Goal: Information Seeking & Learning: Learn about a topic

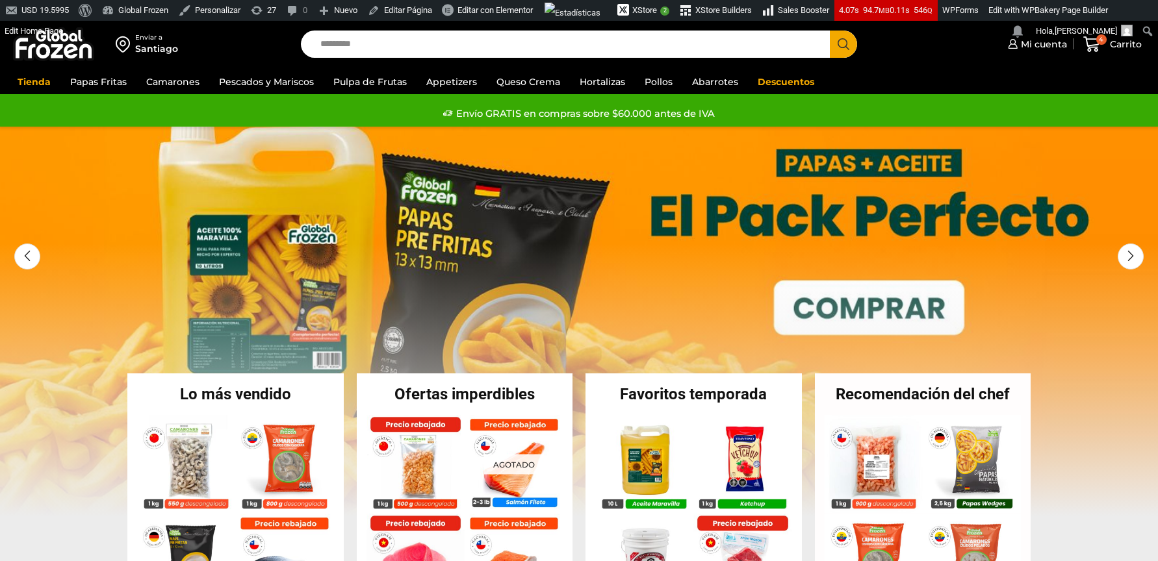
click at [583, 40] on input "Search input" at bounding box center [568, 44] width 509 height 27
click at [829, 31] on button "Search" at bounding box center [842, 44] width 27 height 27
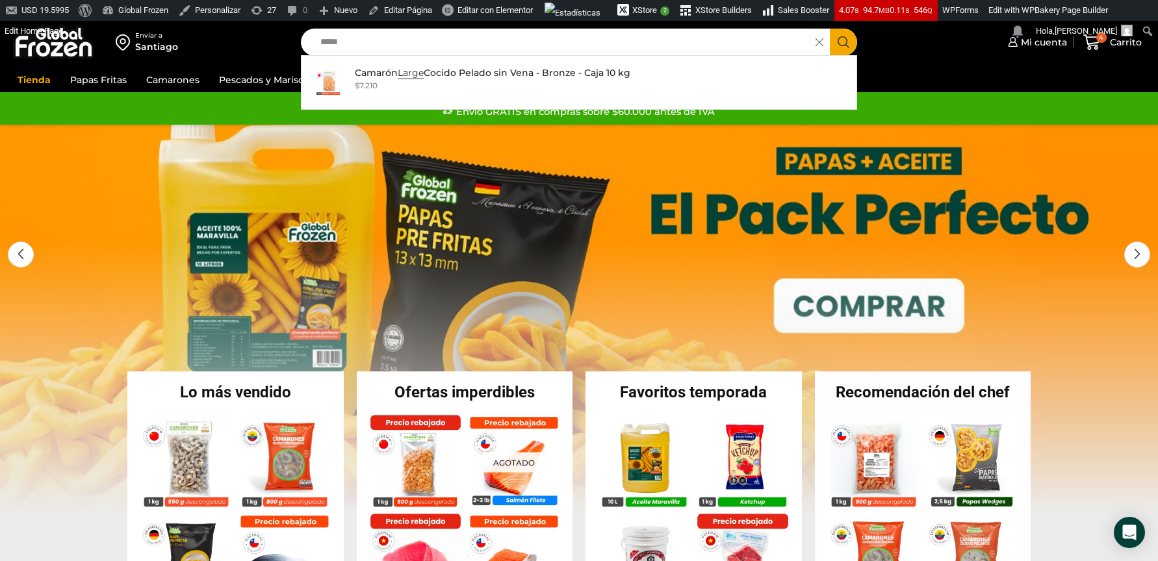
scroll to position [3, 0]
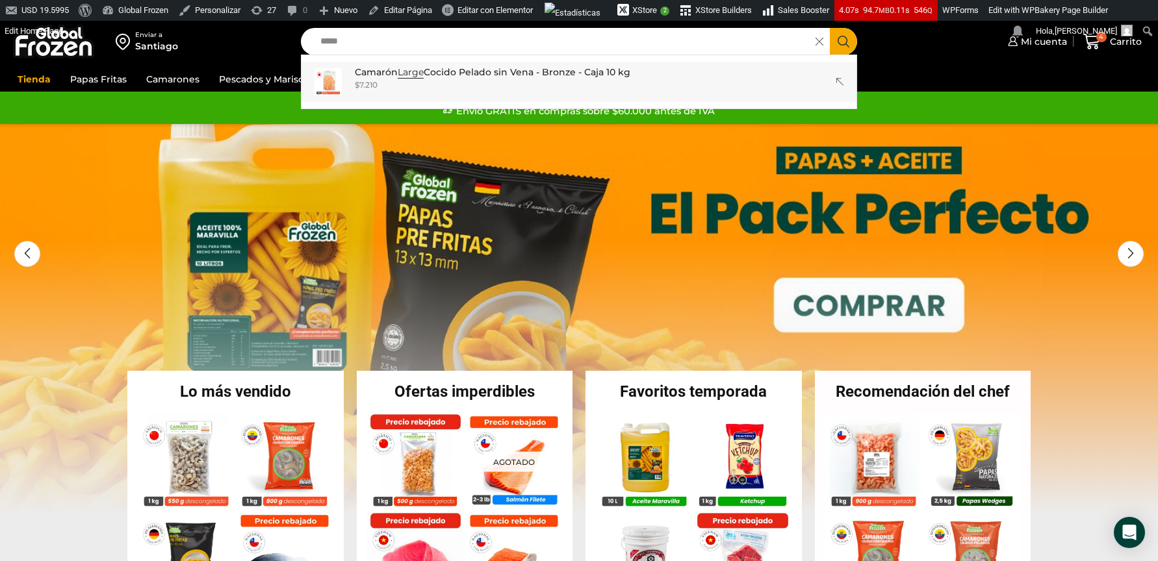
click at [450, 74] on p "Camarón Large Cocido Pelado sin Vena - Bronze - Caja 10 kg" at bounding box center [492, 72] width 275 height 14
type input "**********"
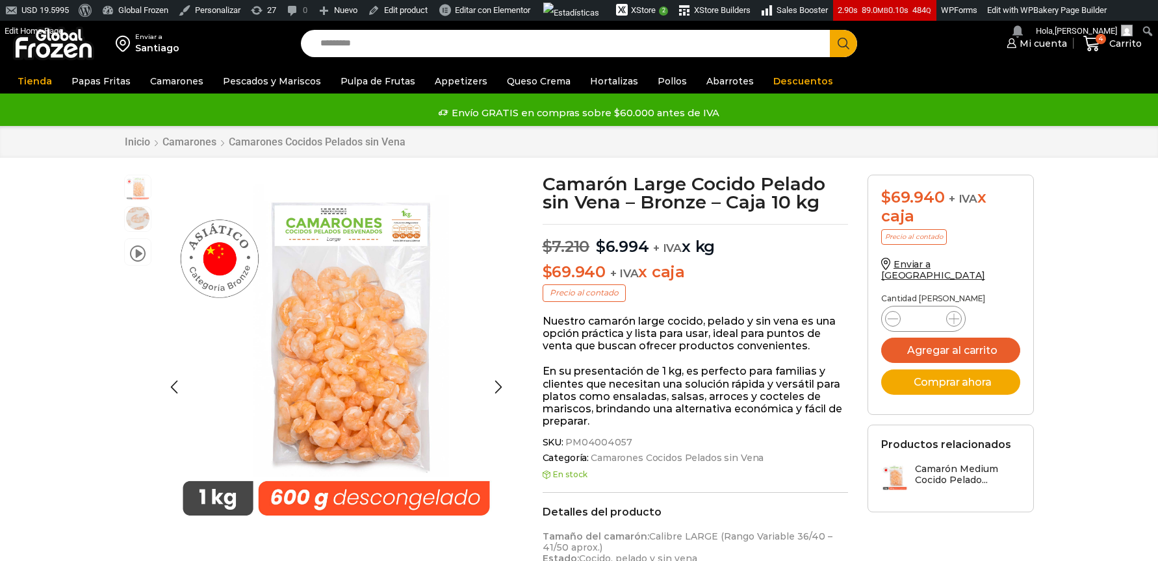
click at [134, 225] on img at bounding box center [138, 218] width 26 height 26
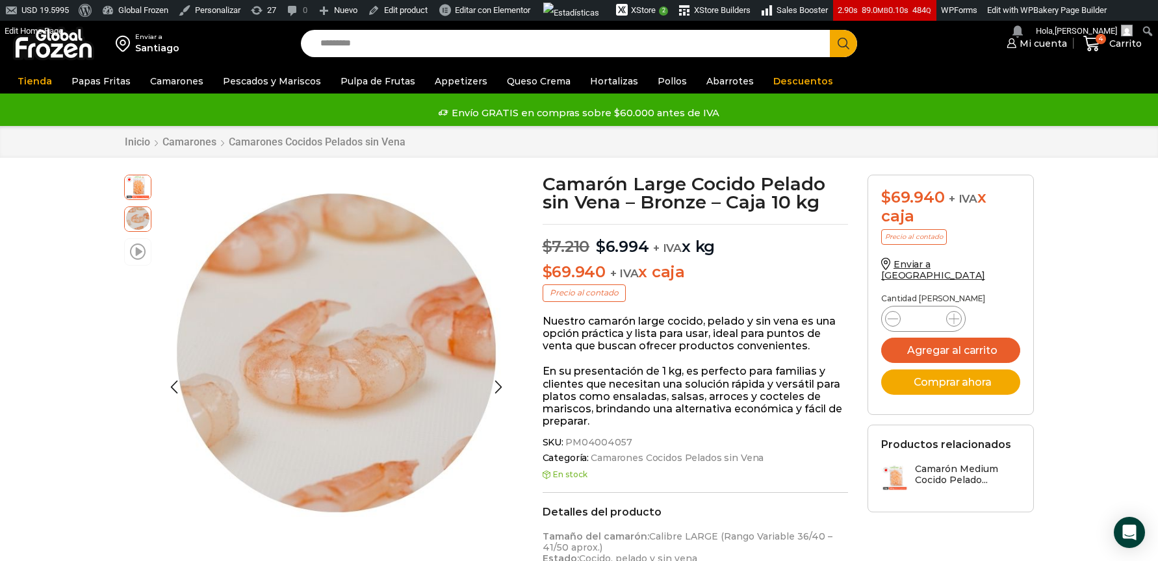
click at [132, 251] on span at bounding box center [138, 251] width 16 height 18
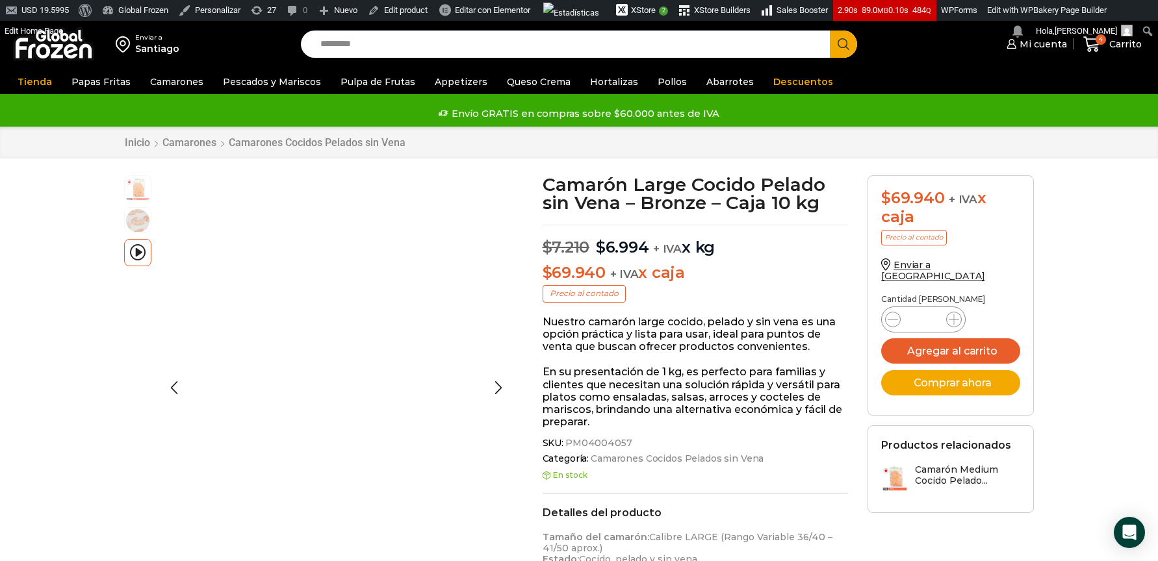
click at [134, 386] on div "video" at bounding box center [141, 387] width 34 height 425
click at [450, 50] on input "Search input" at bounding box center [568, 44] width 509 height 27
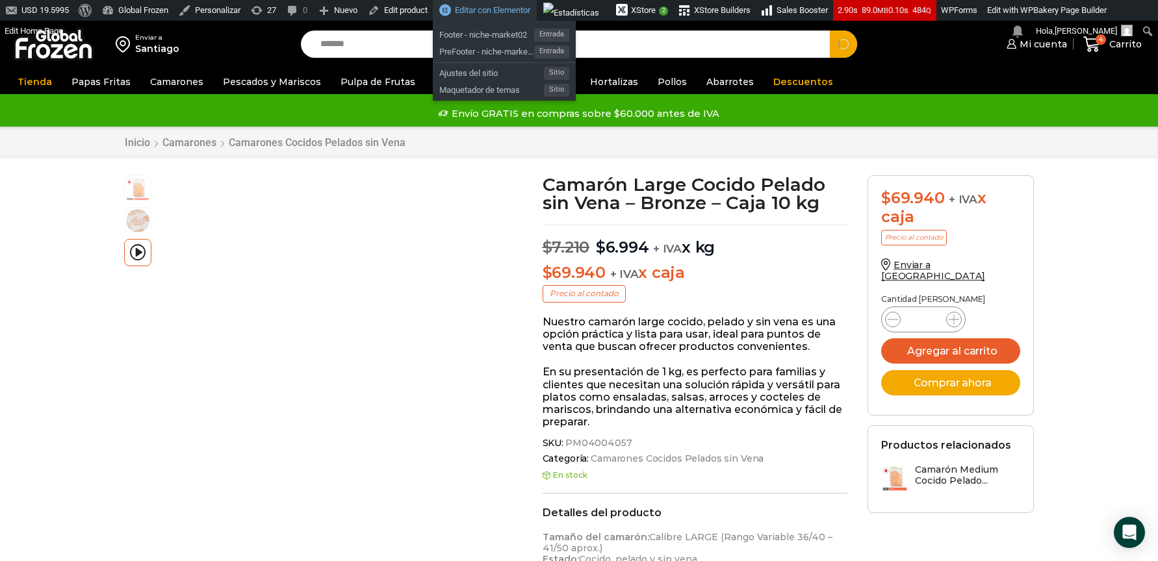
type input "*******"
click at [829, 31] on button "Search" at bounding box center [842, 44] width 27 height 27
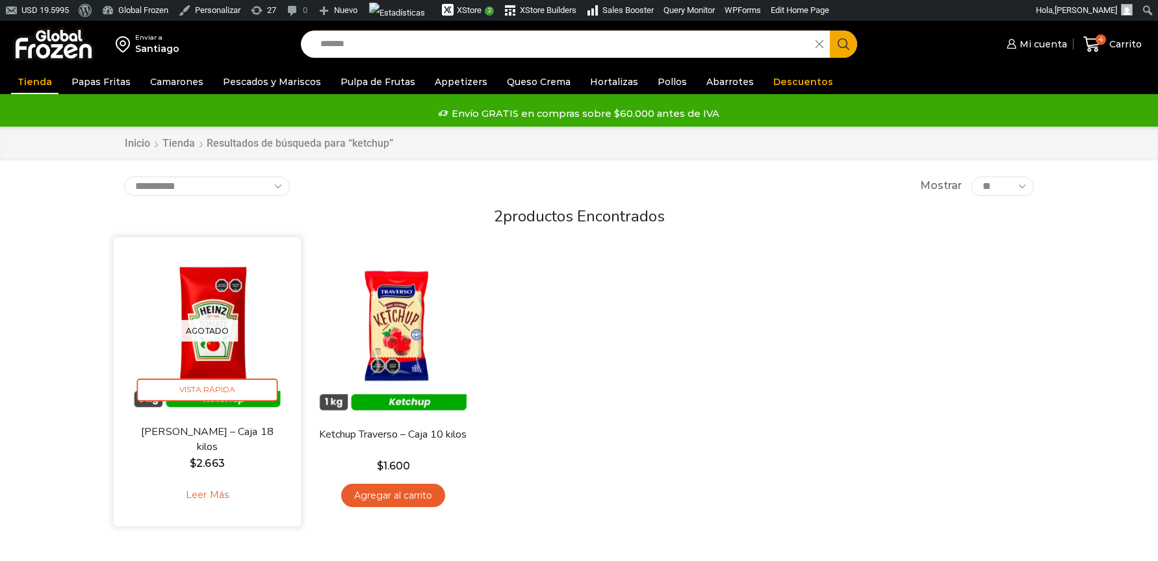
click at [209, 490] on link "Leer más" at bounding box center [207, 495] width 82 height 28
click at [218, 494] on link "Leer más" at bounding box center [207, 495] width 82 height 28
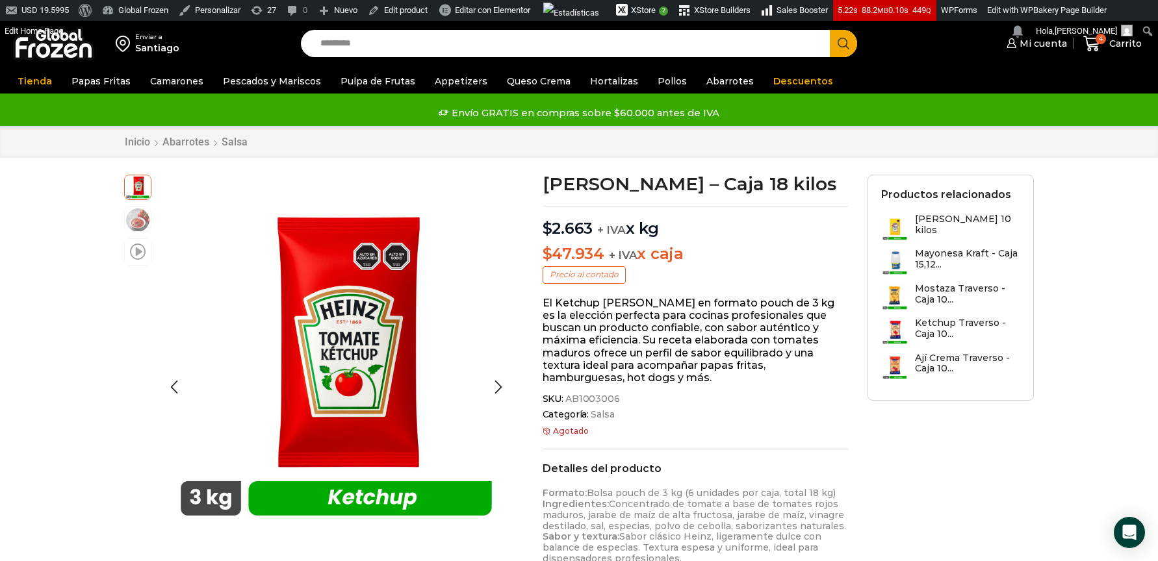
click at [134, 257] on span at bounding box center [138, 251] width 16 height 18
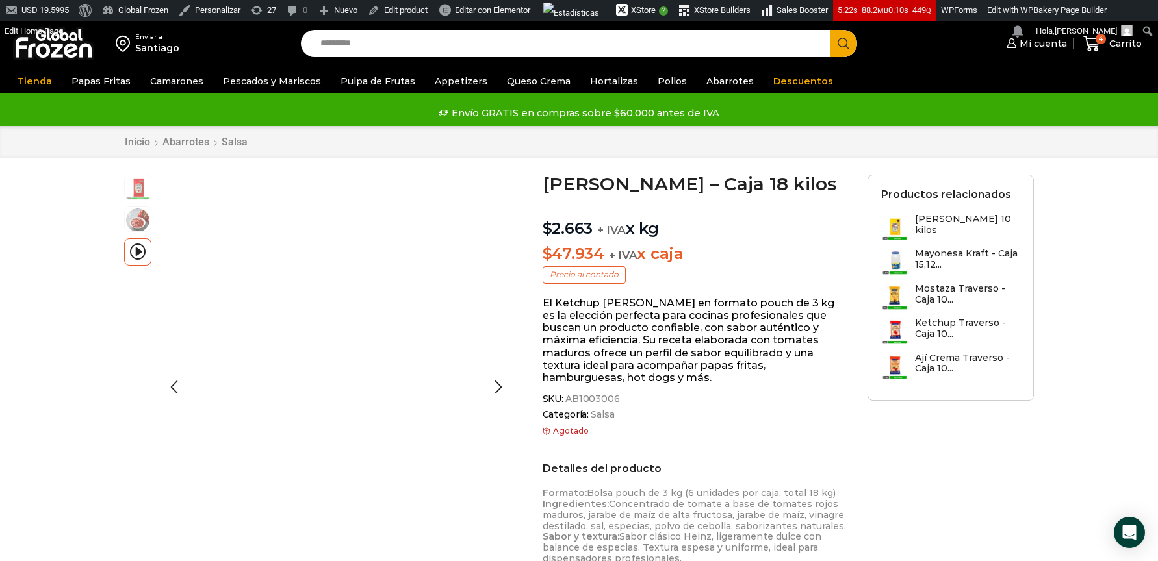
scroll to position [292, 0]
